Goal: Task Accomplishment & Management: Use online tool/utility

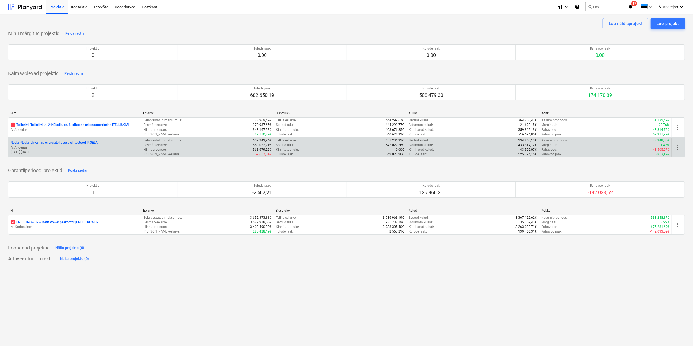
click at [52, 147] on p "A. Angerjas" at bounding box center [75, 147] width 128 height 5
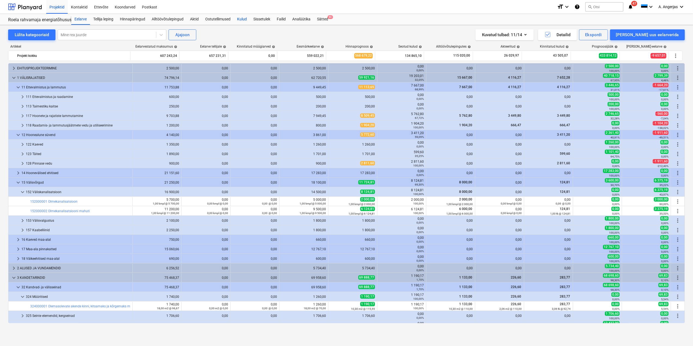
click at [244, 21] on div "Kulud" at bounding box center [242, 19] width 16 height 11
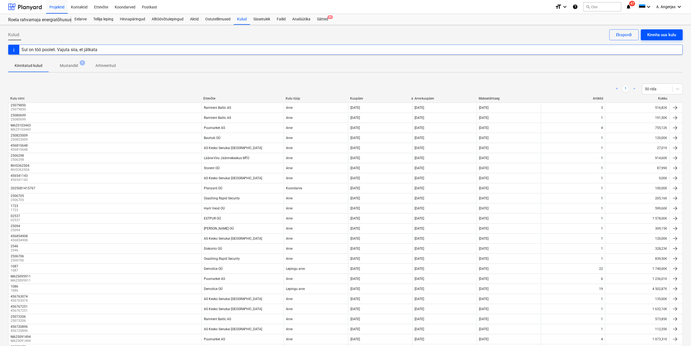
click at [659, 33] on div "Kinnita uus kulu" at bounding box center [661, 34] width 29 height 7
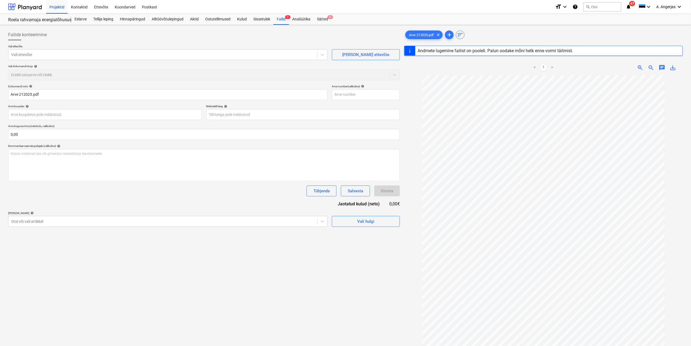
type input "212025"
type input "[DATE]"
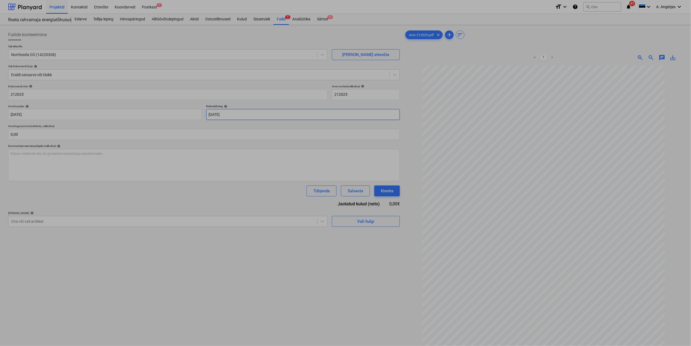
click at [250, 116] on body "Projektid Kontaktid Ettevõte Koondarved Postkast 1 format_size keyboard_arrow_d…" at bounding box center [345, 173] width 691 height 346
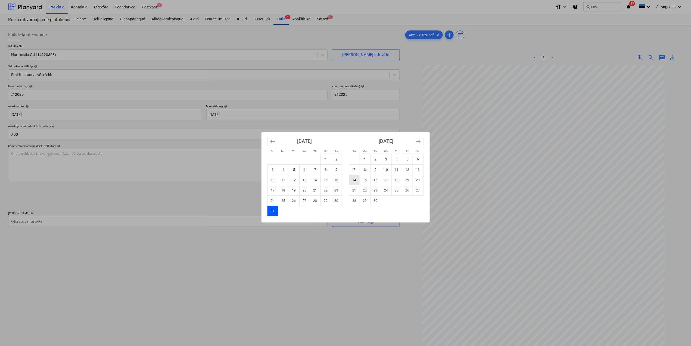
click at [359, 180] on td "14" at bounding box center [354, 180] width 11 height 10
type input "[DATE]"
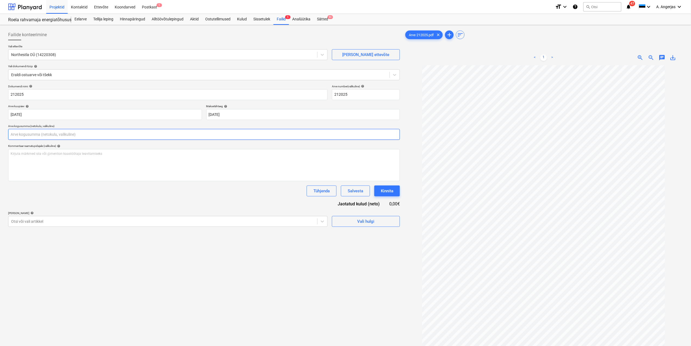
click at [32, 137] on input "text" at bounding box center [204, 134] width 392 height 11
type input "600,00"
click at [344, 233] on span "Vali hulgi" at bounding box center [366, 234] width 54 height 7
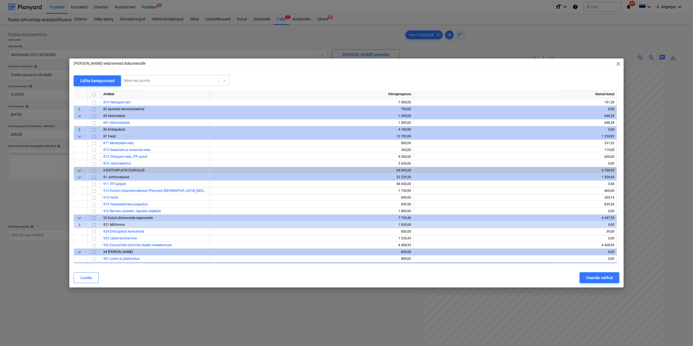
scroll to position [1703, 0]
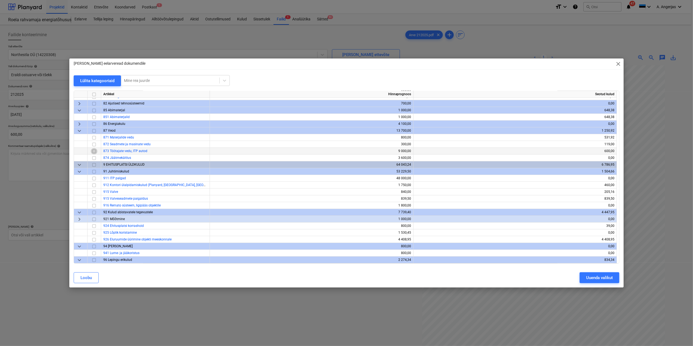
click at [93, 151] on input "checkbox" at bounding box center [94, 151] width 7 height 7
click at [607, 280] on div "Uuenda valikut" at bounding box center [599, 277] width 27 height 7
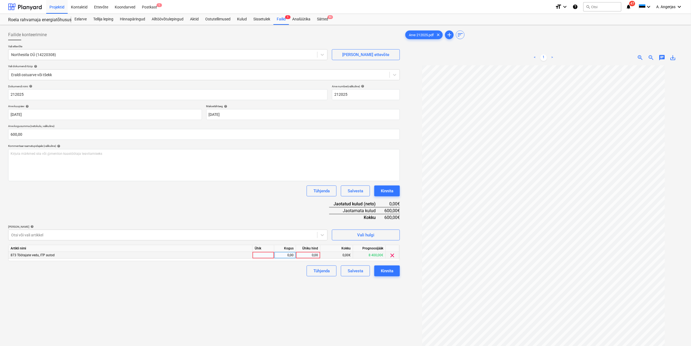
click at [271, 255] on div at bounding box center [263, 255] width 22 height 7
type input "tk"
click at [284, 253] on div "0,00" at bounding box center [284, 255] width 17 height 7
click at [316, 254] on div "0,00" at bounding box center [308, 255] width 20 height 7
type input "600"
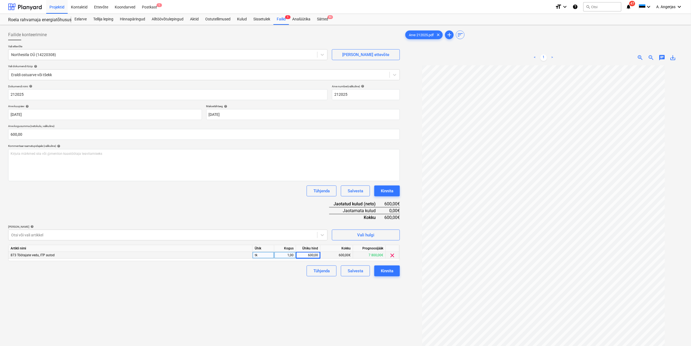
drag, startPoint x: 297, startPoint y: 298, endPoint x: 301, endPoint y: 295, distance: 5.2
click at [297, 298] on div "Failide konteerimine Vali ettevõte Northestla OÜ (14220308) [PERSON_NAME] uus e…" at bounding box center [204, 212] width 396 height 371
click at [387, 271] on div "Kinnita" at bounding box center [387, 270] width 12 height 7
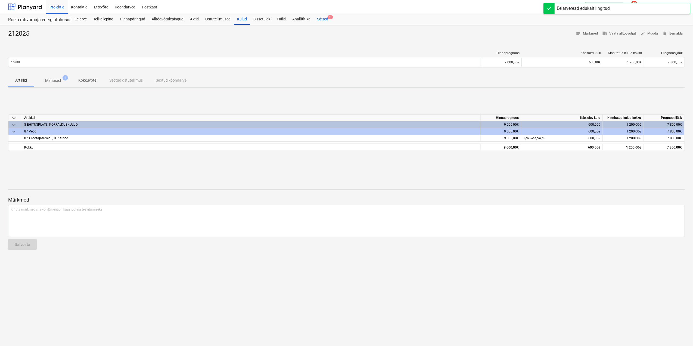
click at [316, 20] on div "Sätted 9+" at bounding box center [323, 19] width 18 height 11
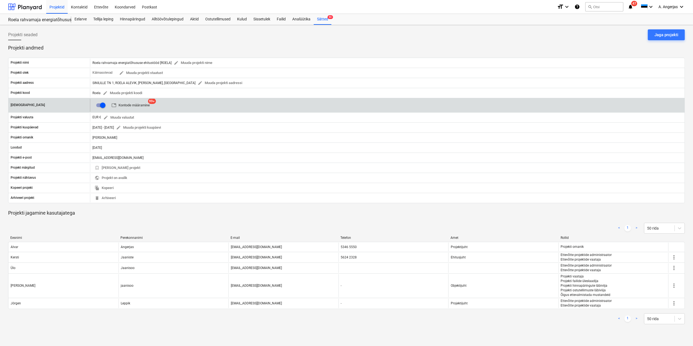
click at [145, 104] on span "table Kontode määramine" at bounding box center [130, 105] width 38 height 6
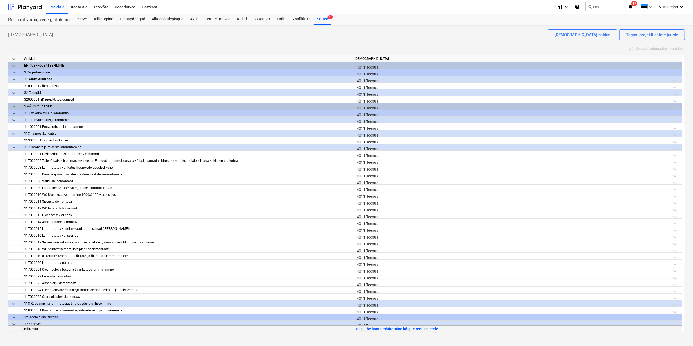
click at [456, 330] on div "Hulgi ühe konto määramine kõigile reaüksustele" at bounding box center [517, 327] width 330 height 7
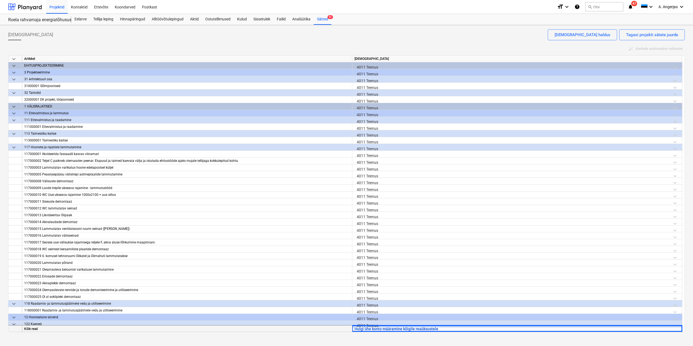
click at [405, 331] on button "Hulgi ühe konto määramine kõigile reaüksustele" at bounding box center [396, 328] width 84 height 7
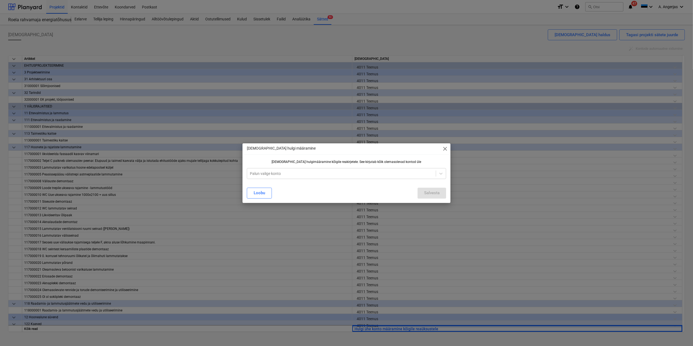
click at [365, 163] on div "[DEMOGRAPHIC_DATA] hulgimääramine kõigile reakirjetele. See kirjutab kõik olema…" at bounding box center [346, 169] width 199 height 19
drag, startPoint x: 365, startPoint y: 163, endPoint x: 349, endPoint y: 178, distance: 21.3
click at [349, 178] on div "Palun valige konto" at bounding box center [346, 173] width 199 height 11
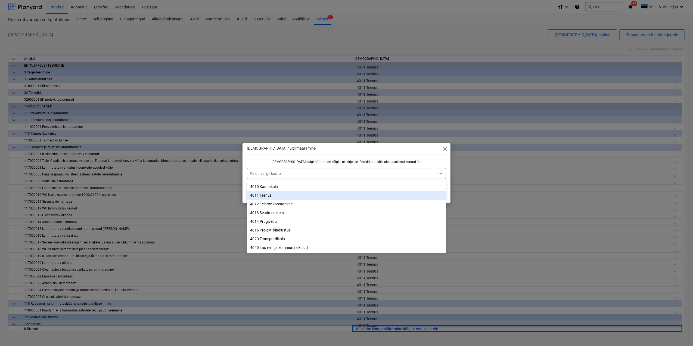
click at [276, 197] on div "4011 Teenus" at bounding box center [346, 195] width 199 height 9
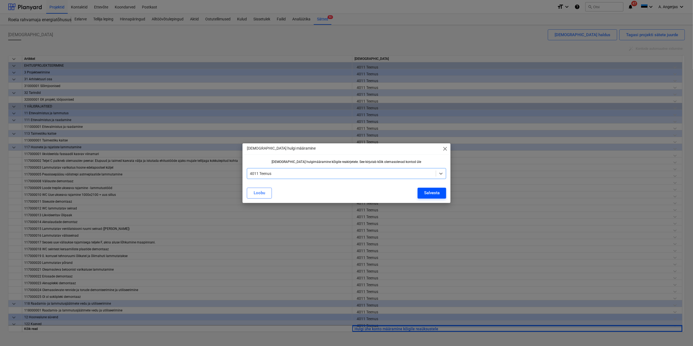
click at [437, 190] on div "Salvesta" at bounding box center [431, 192] width 15 height 7
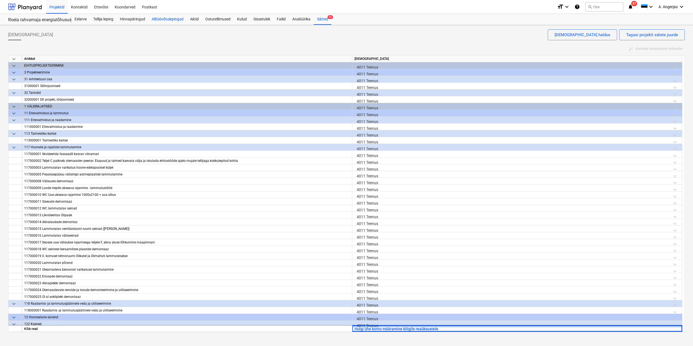
click at [168, 18] on div "Alltöövõtulepingud" at bounding box center [167, 19] width 38 height 11
